Goal: Obtain resource: Obtain resource

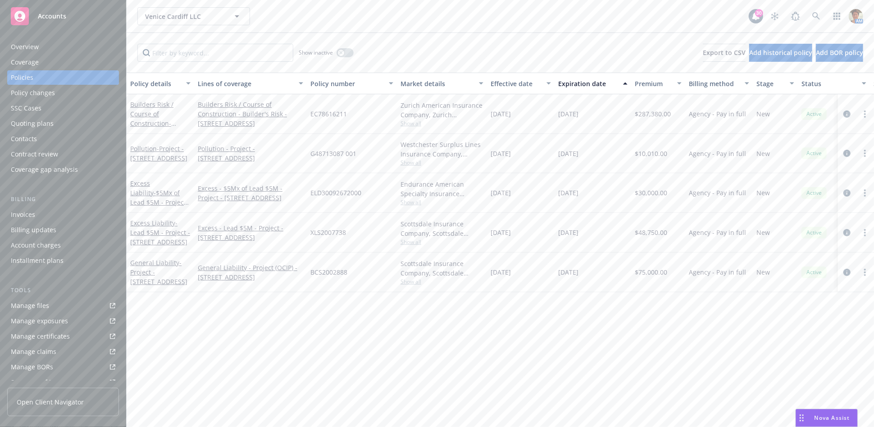
click at [27, 213] on div "Invoices" at bounding box center [23, 214] width 24 height 14
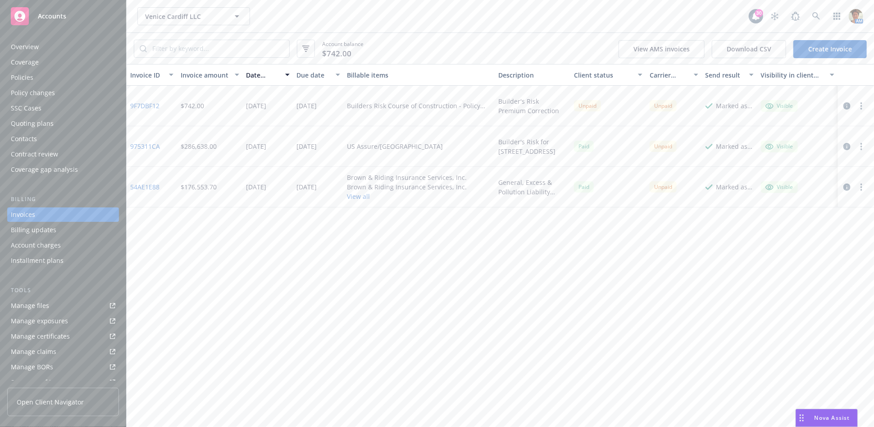
click at [862, 104] on icon "button" at bounding box center [862, 105] width 2 height 7
click at [784, 157] on link "Copy invoice URL" at bounding box center [809, 160] width 115 height 18
click at [56, 301] on link "Manage files" at bounding box center [63, 305] width 112 height 14
click at [149, 106] on link "9F7DBF12" at bounding box center [144, 105] width 29 height 9
click at [859, 105] on button "button" at bounding box center [861, 105] width 11 height 11
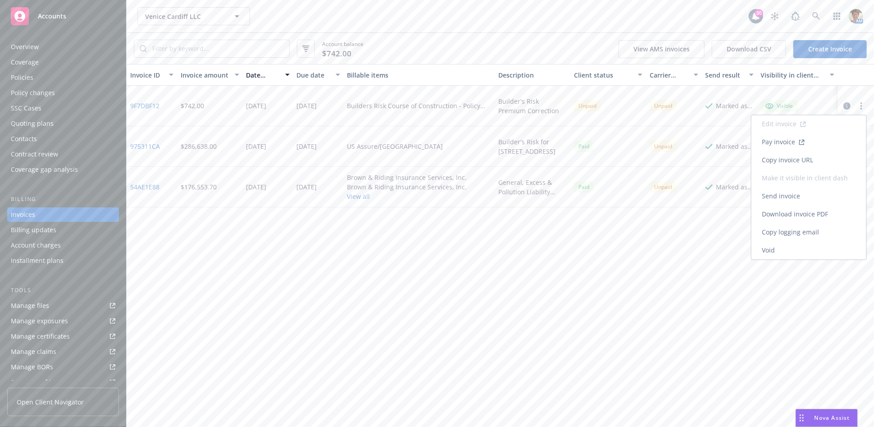
click at [781, 155] on link "Copy invoice URL" at bounding box center [809, 160] width 115 height 18
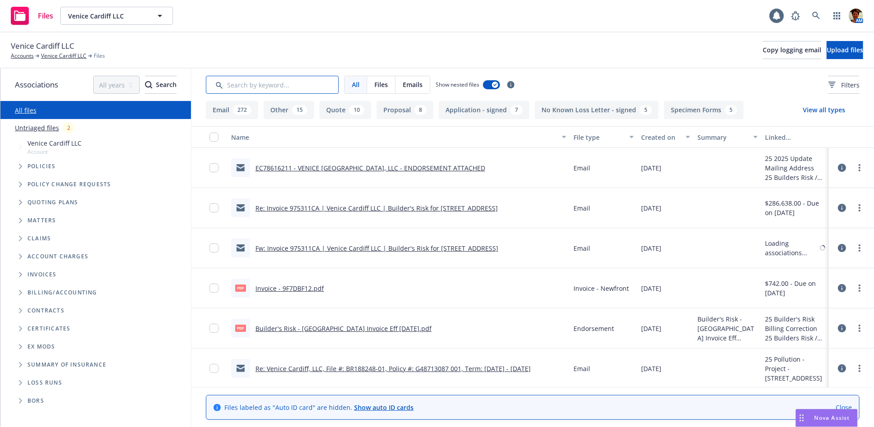
click at [233, 88] on input "Search by keyword..." at bounding box center [272, 85] width 133 height 18
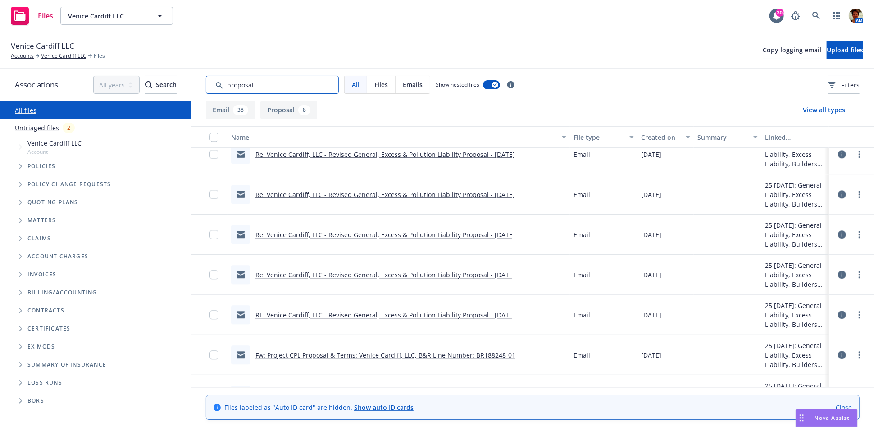
scroll to position [1585, 0]
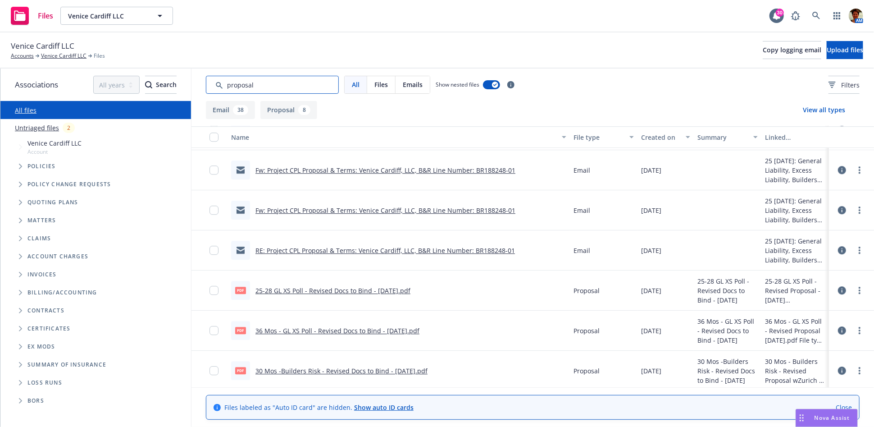
type input "proposal"
click at [349, 370] on link "30 Mos -Builders Risk - Revised Docs to Bind - 06-27-2025.pdf" at bounding box center [341, 370] width 172 height 9
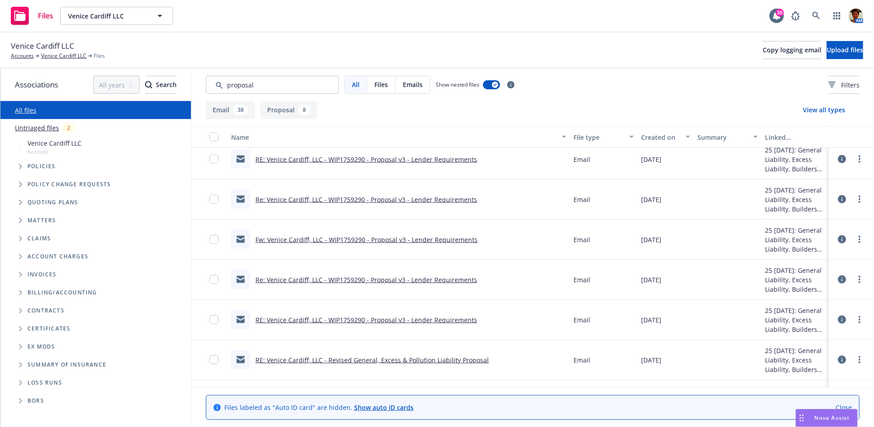
scroll to position [837, 0]
